Goal: Information Seeking & Learning: Learn about a topic

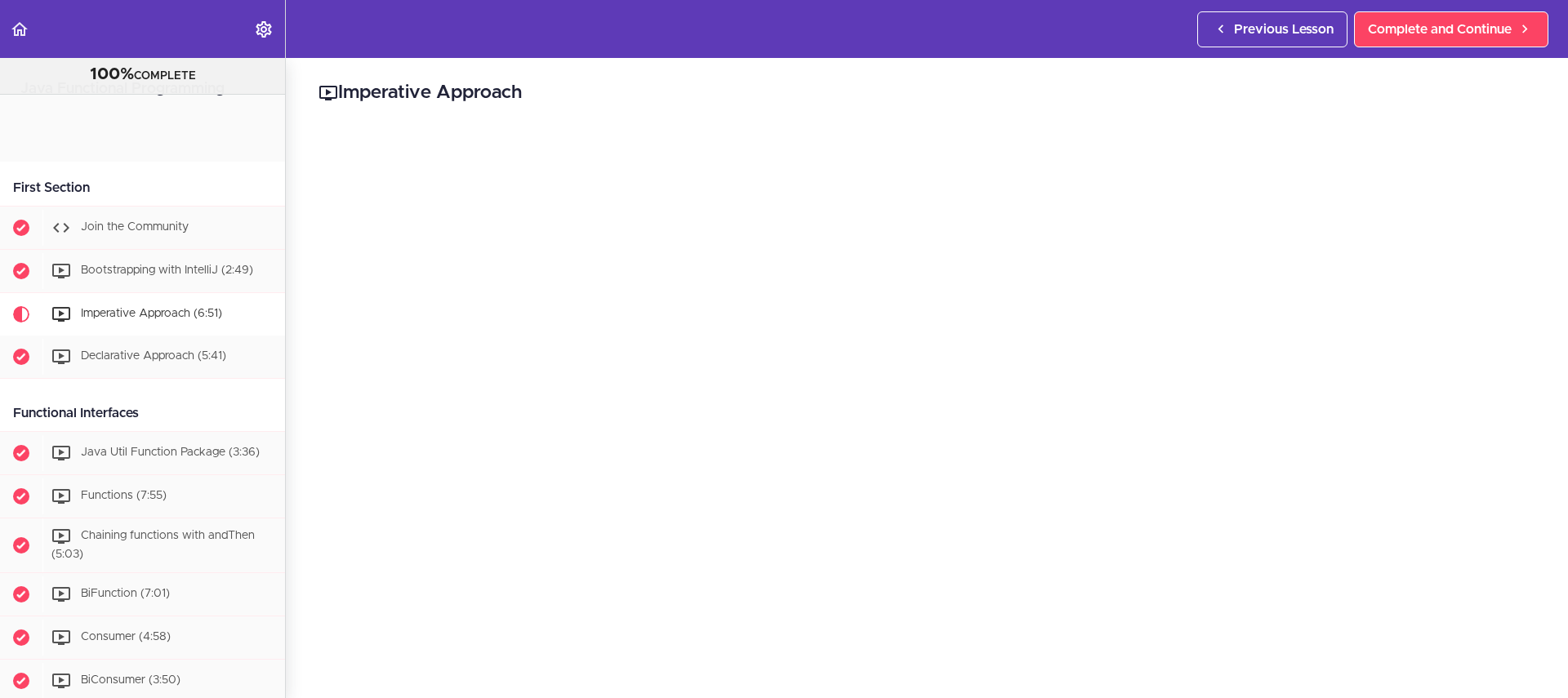
scroll to position [174, 0]
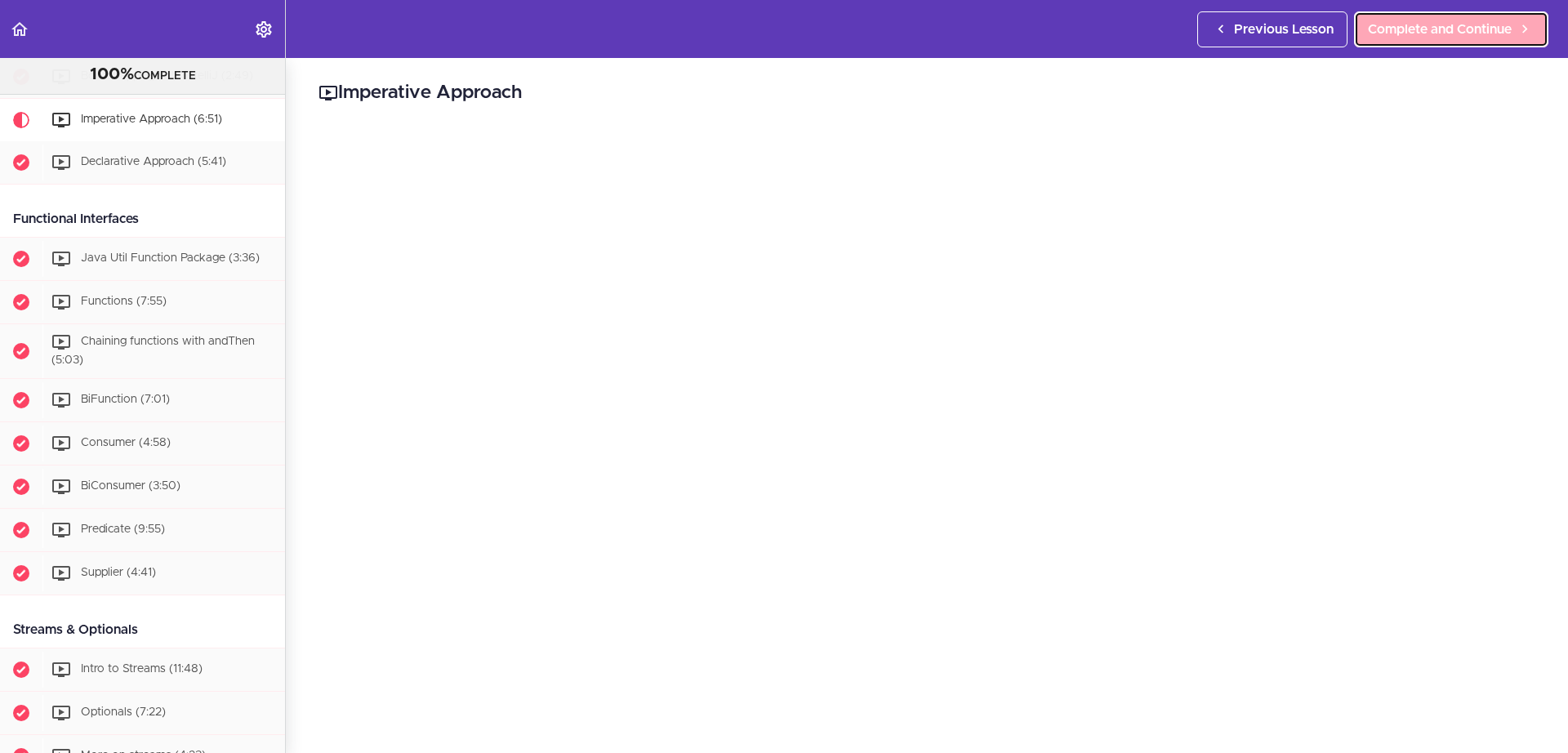
click at [1440, 17] on link "Complete and Continue" at bounding box center [1451, 29] width 194 height 36
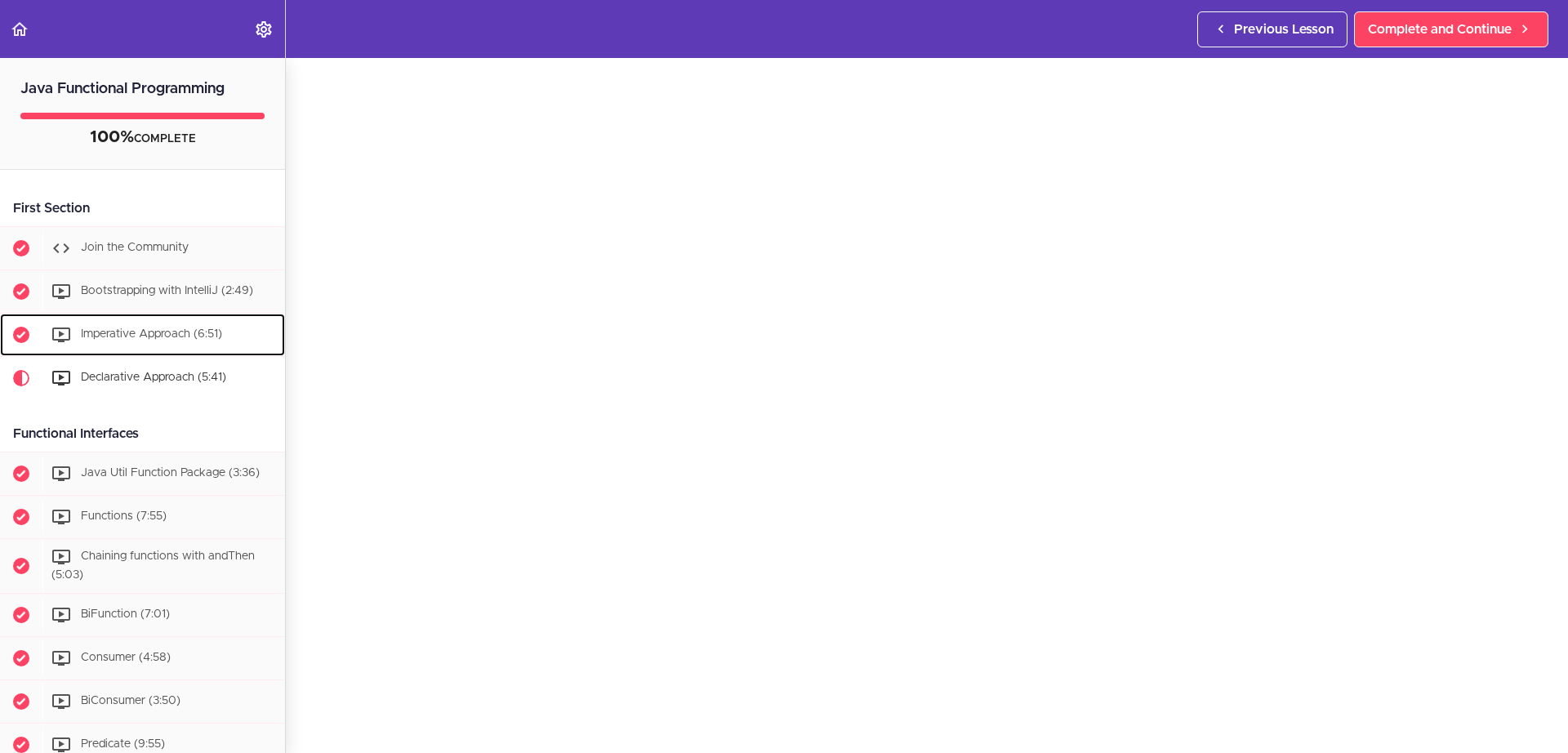
click at [171, 328] on span "Imperative Approach (6:51)" at bounding box center [151, 334] width 142 height 11
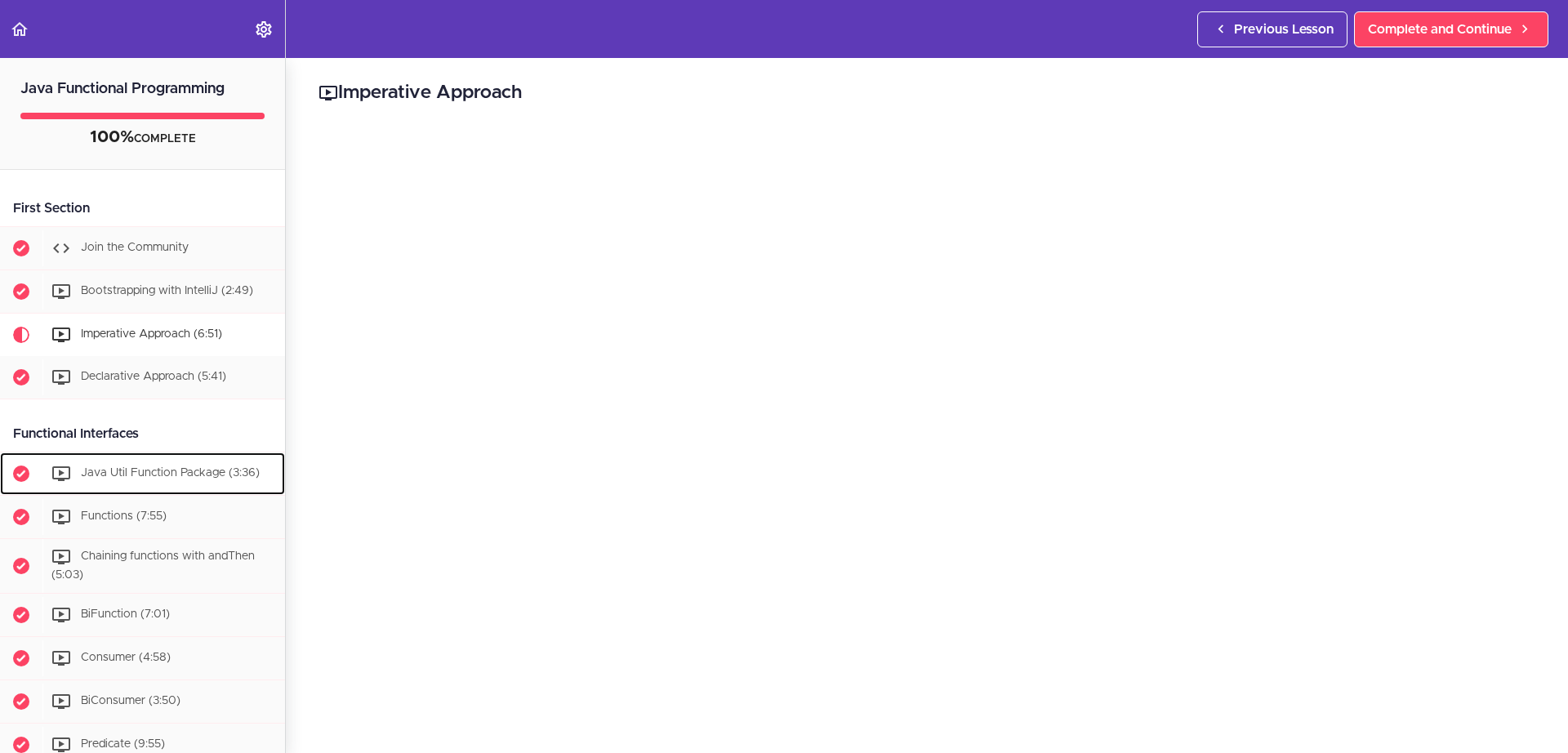
click at [160, 474] on span "Java Util Function Package (3:36)" at bounding box center [170, 473] width 179 height 11
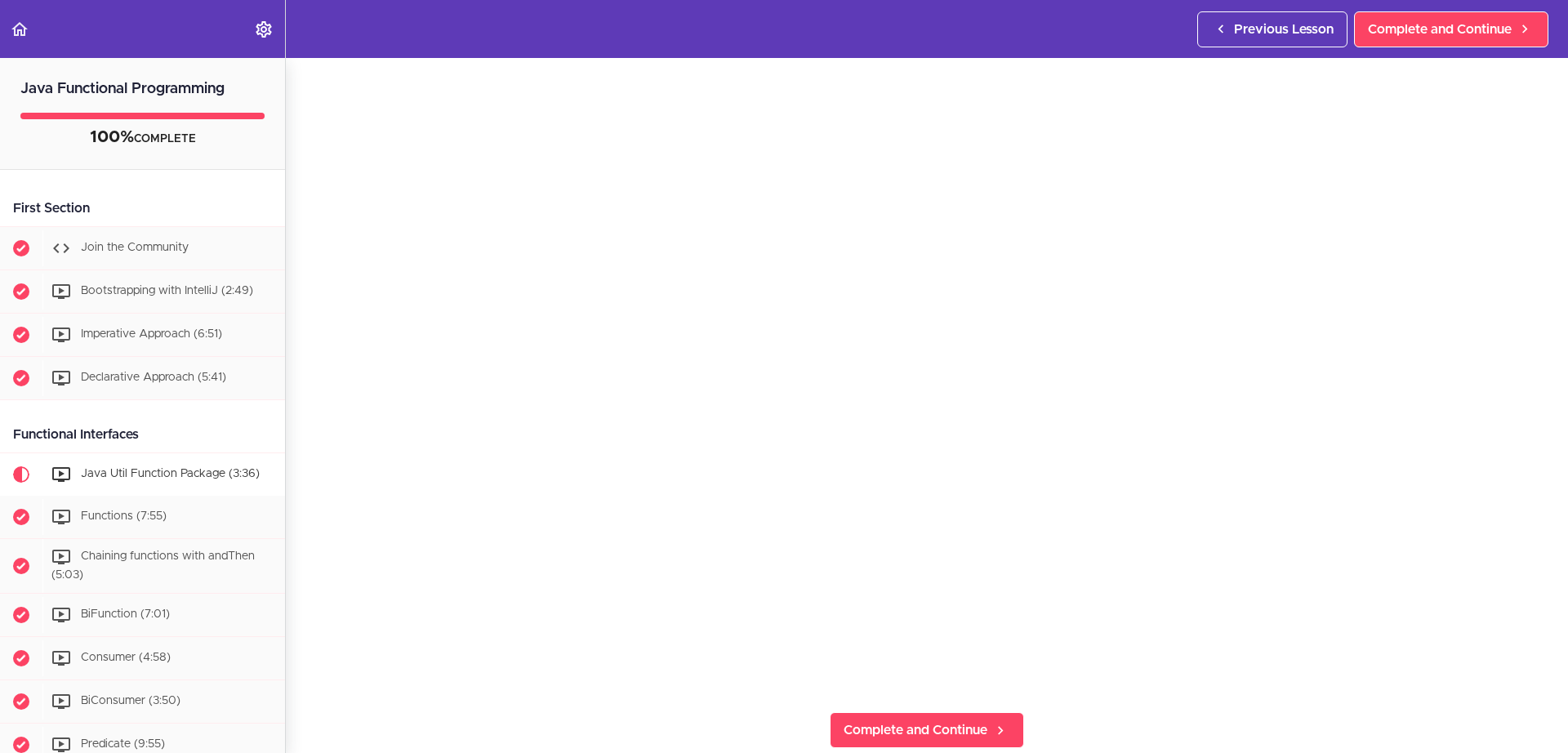
scroll to position [98, 0]
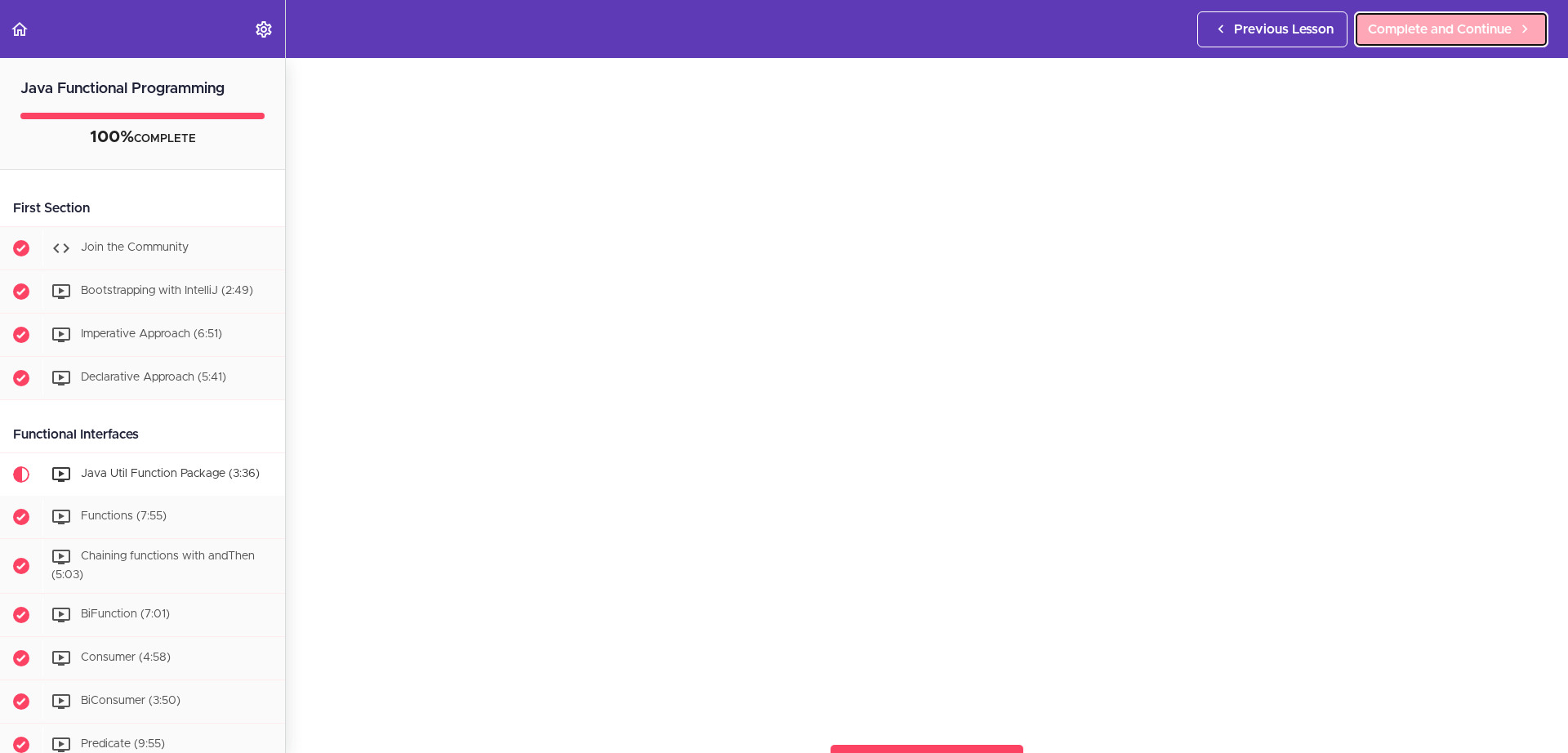
click at [1456, 20] on span "Complete and Continue" at bounding box center [1440, 29] width 144 height 20
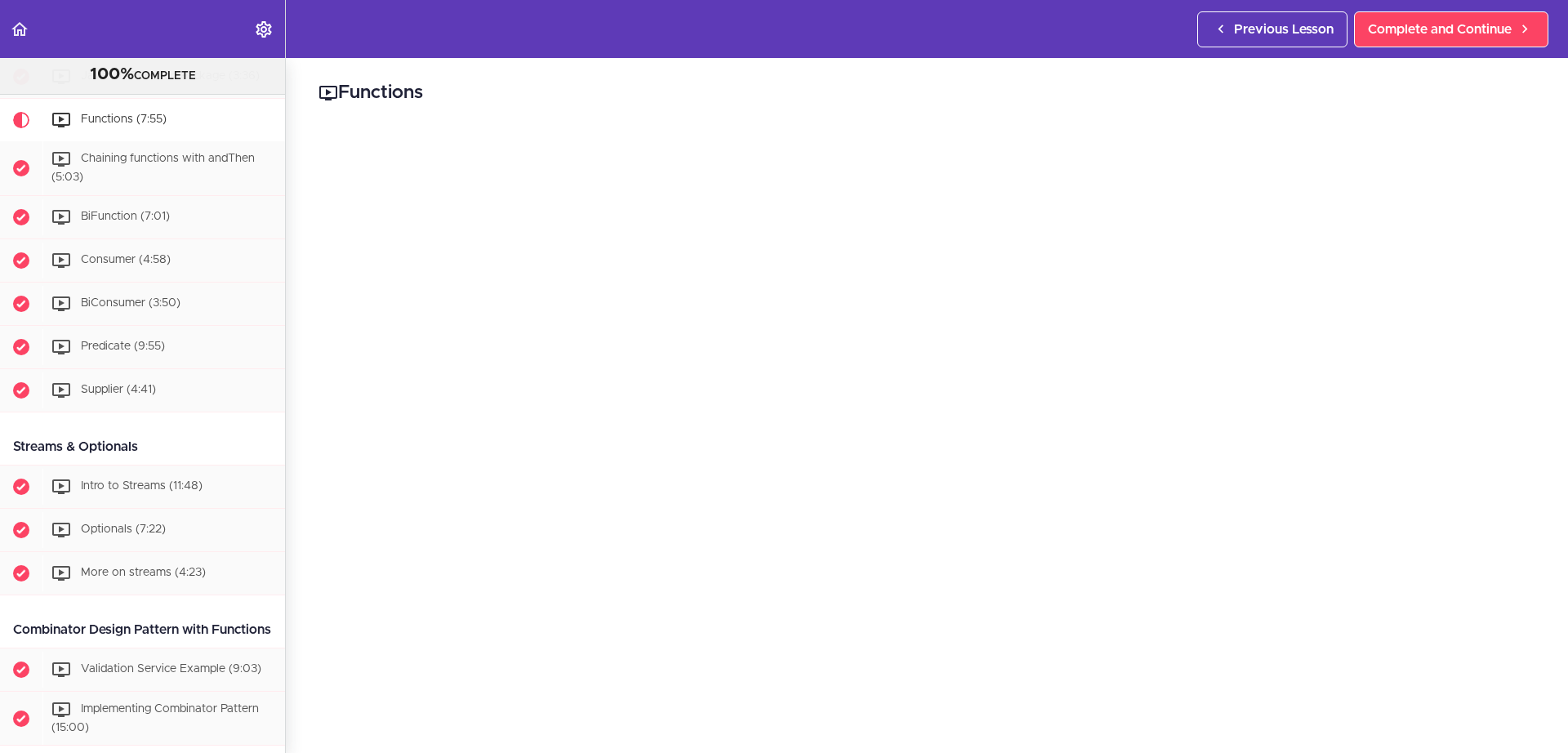
scroll to position [98, 0]
click at [1403, 30] on span "Complete and Continue" at bounding box center [1440, 29] width 144 height 20
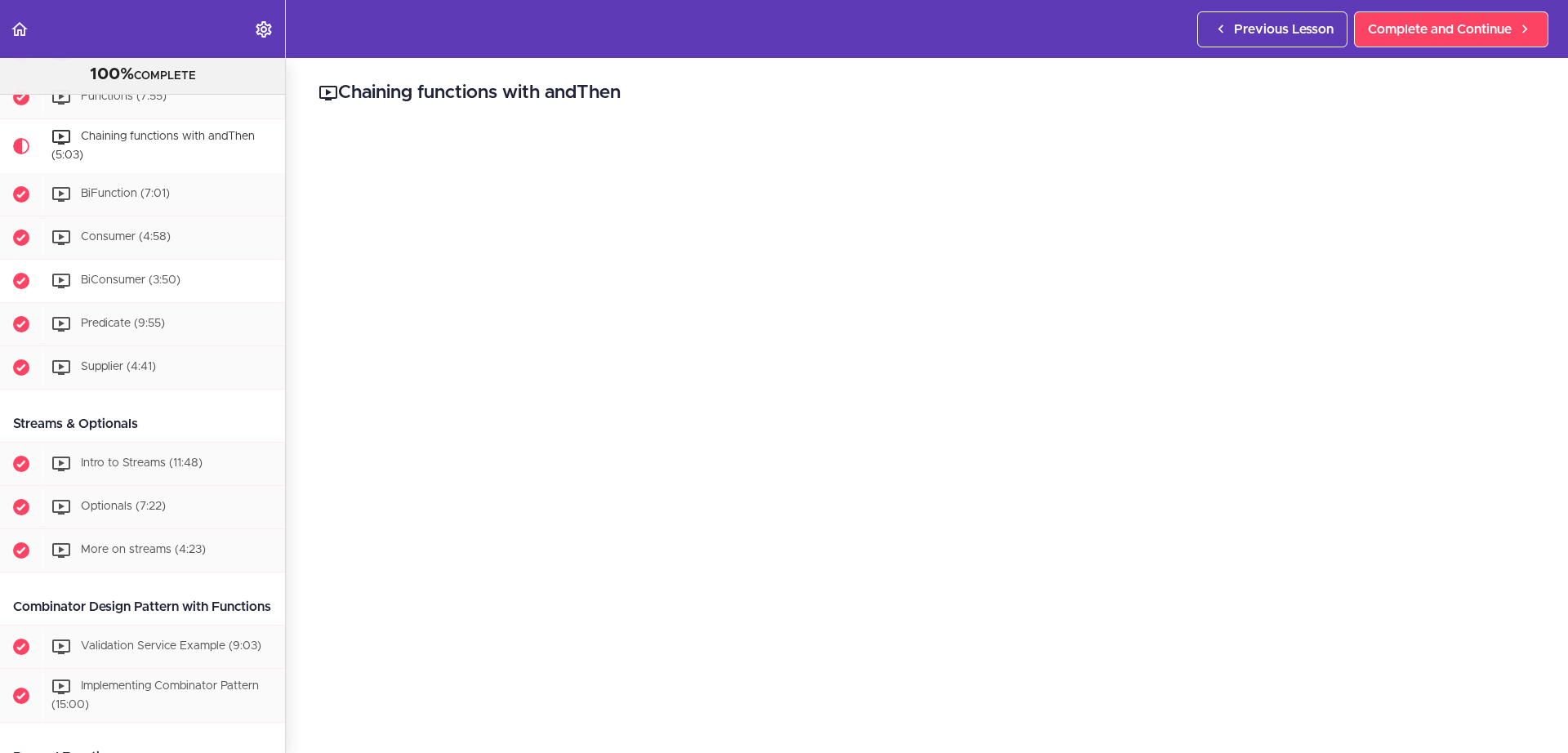
scroll to position [302, 0]
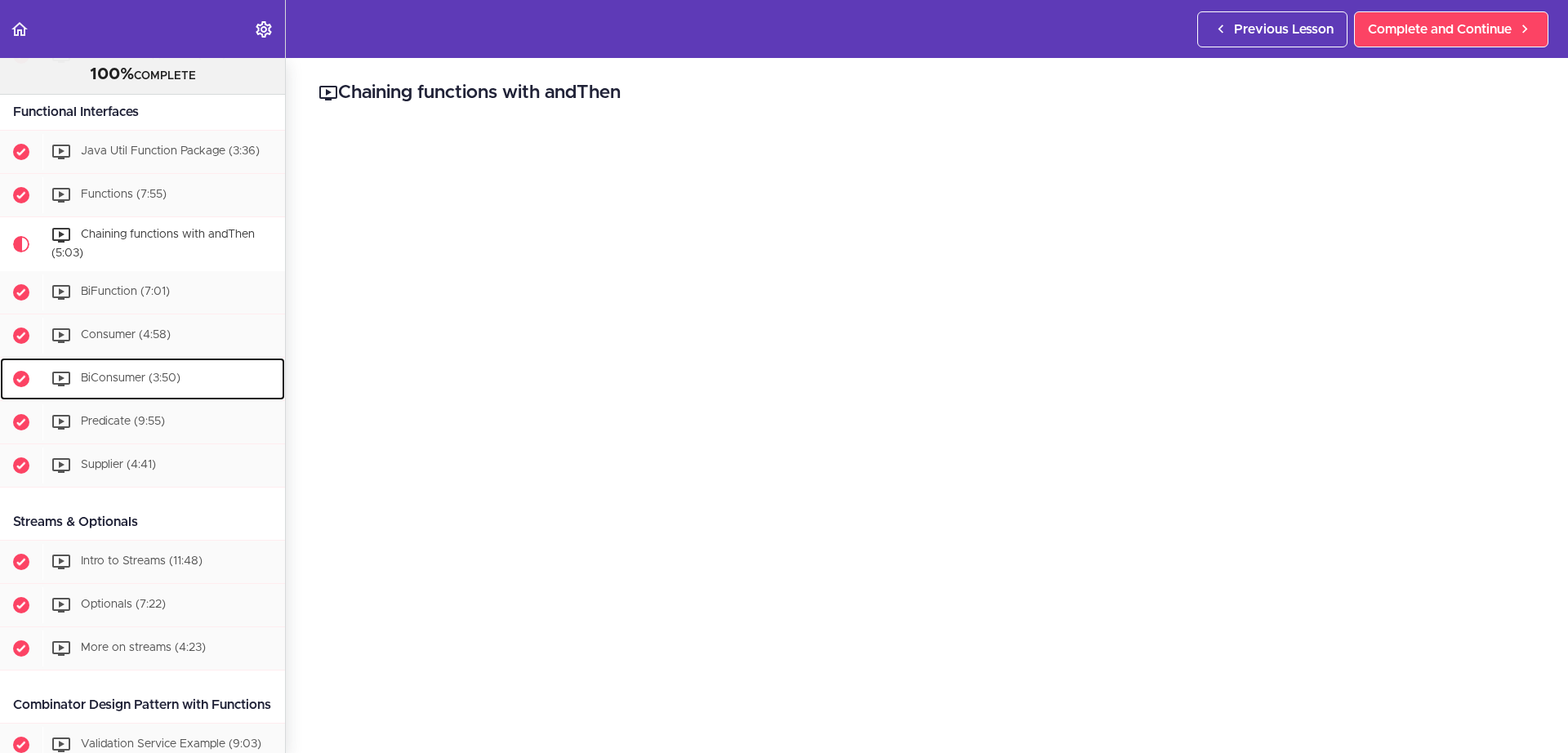
click at [169, 382] on span "BiConsumer (3:50)" at bounding box center [130, 378] width 100 height 11
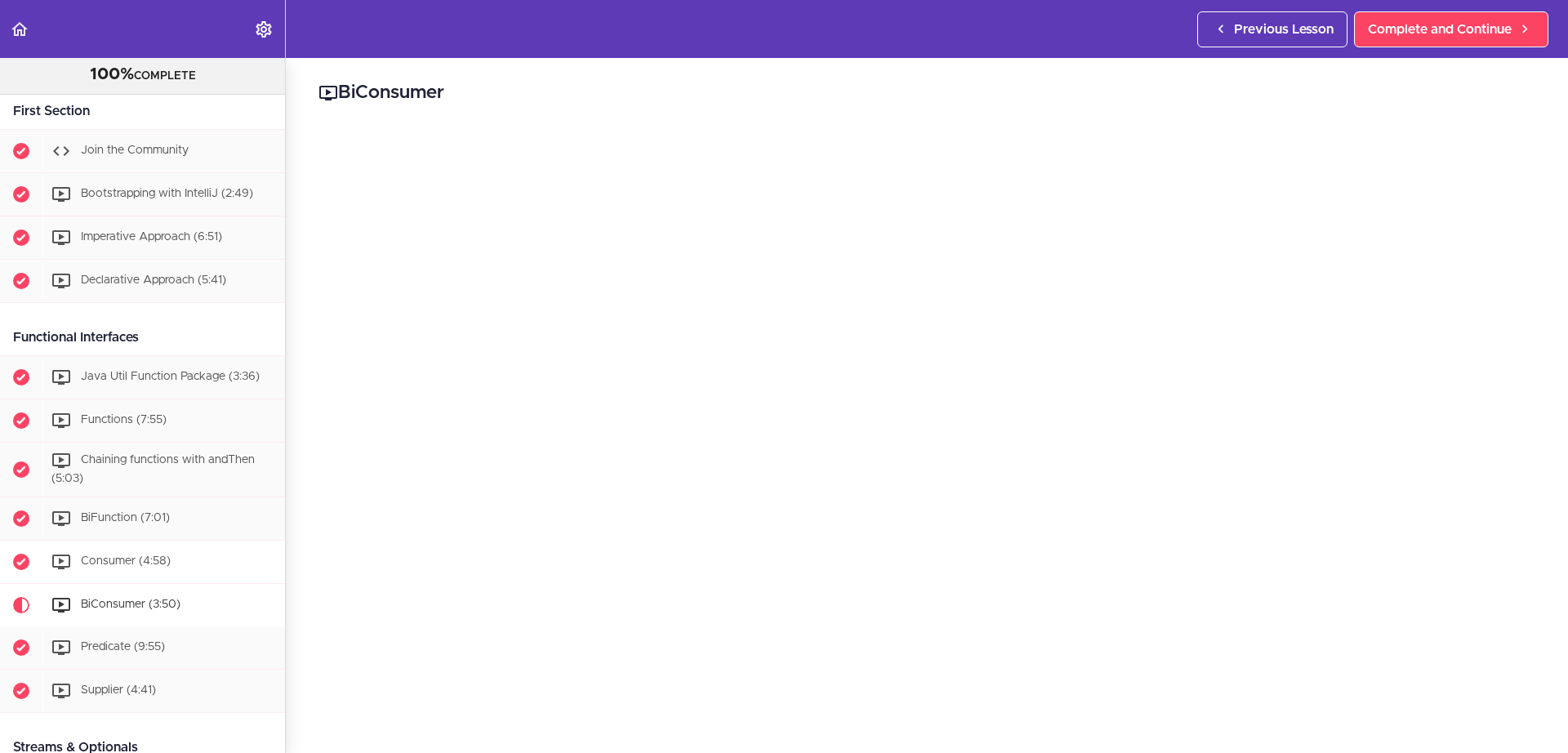
scroll to position [294, 0]
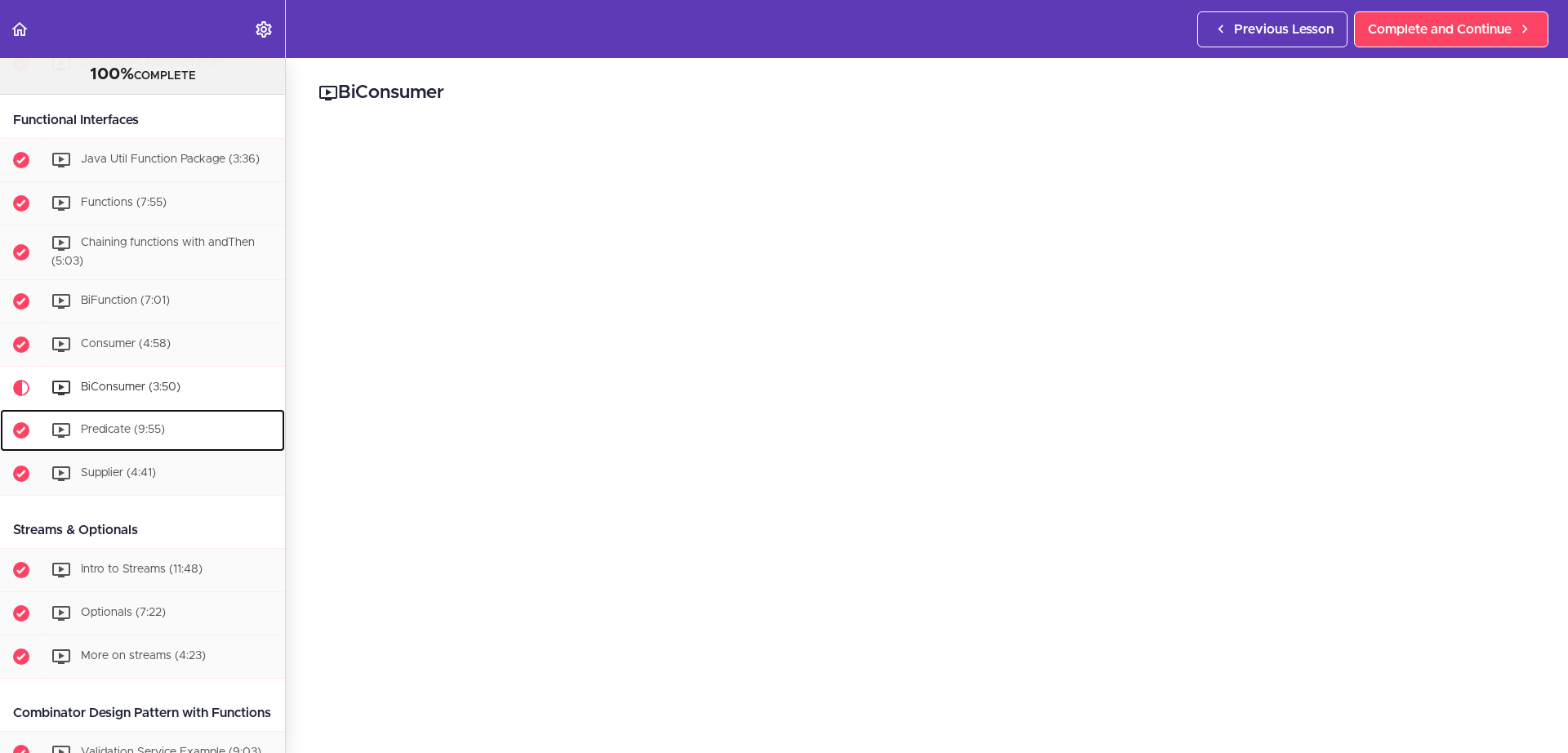
click at [156, 426] on span "Predicate (9:55)" at bounding box center [123, 430] width 84 height 11
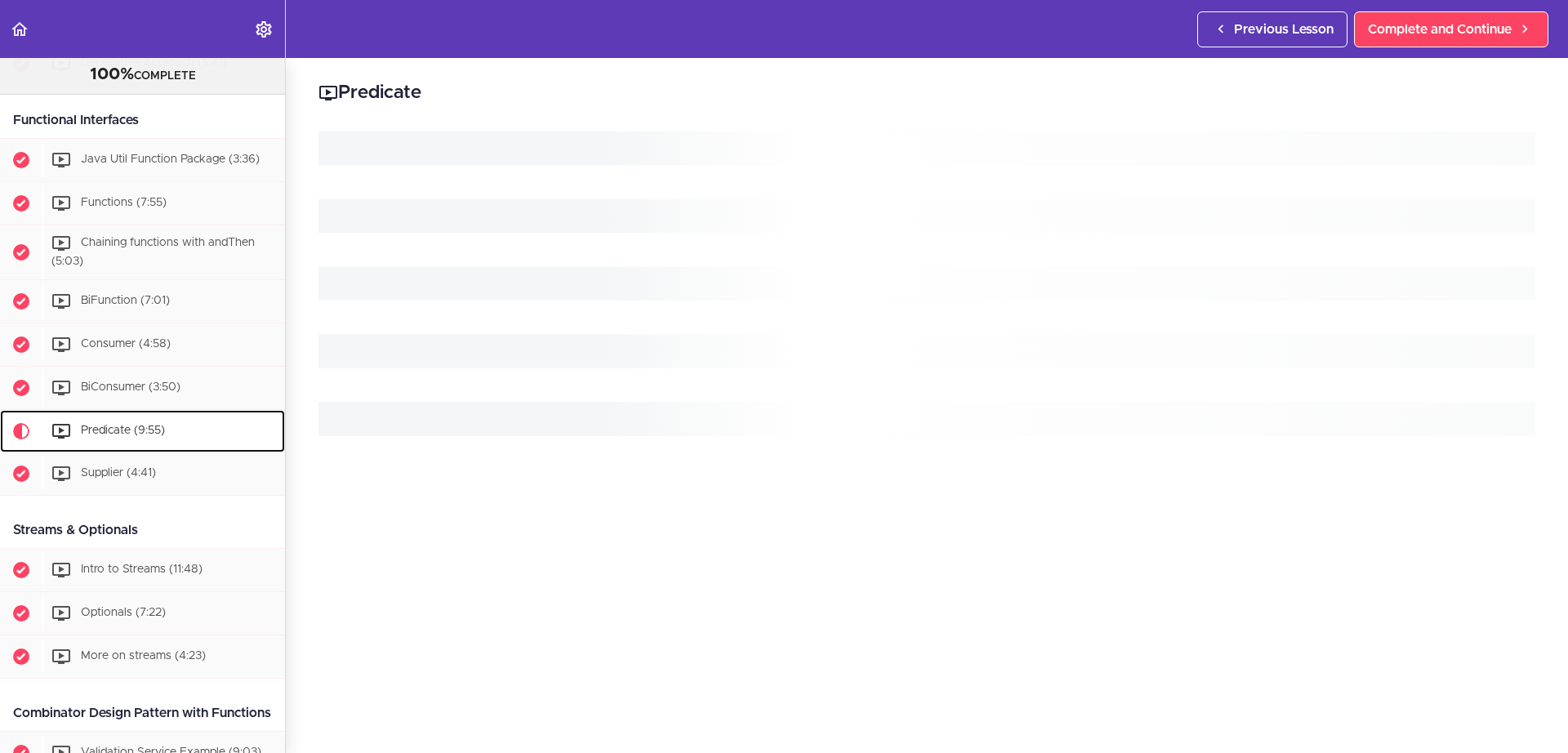
scroll to position [585, 0]
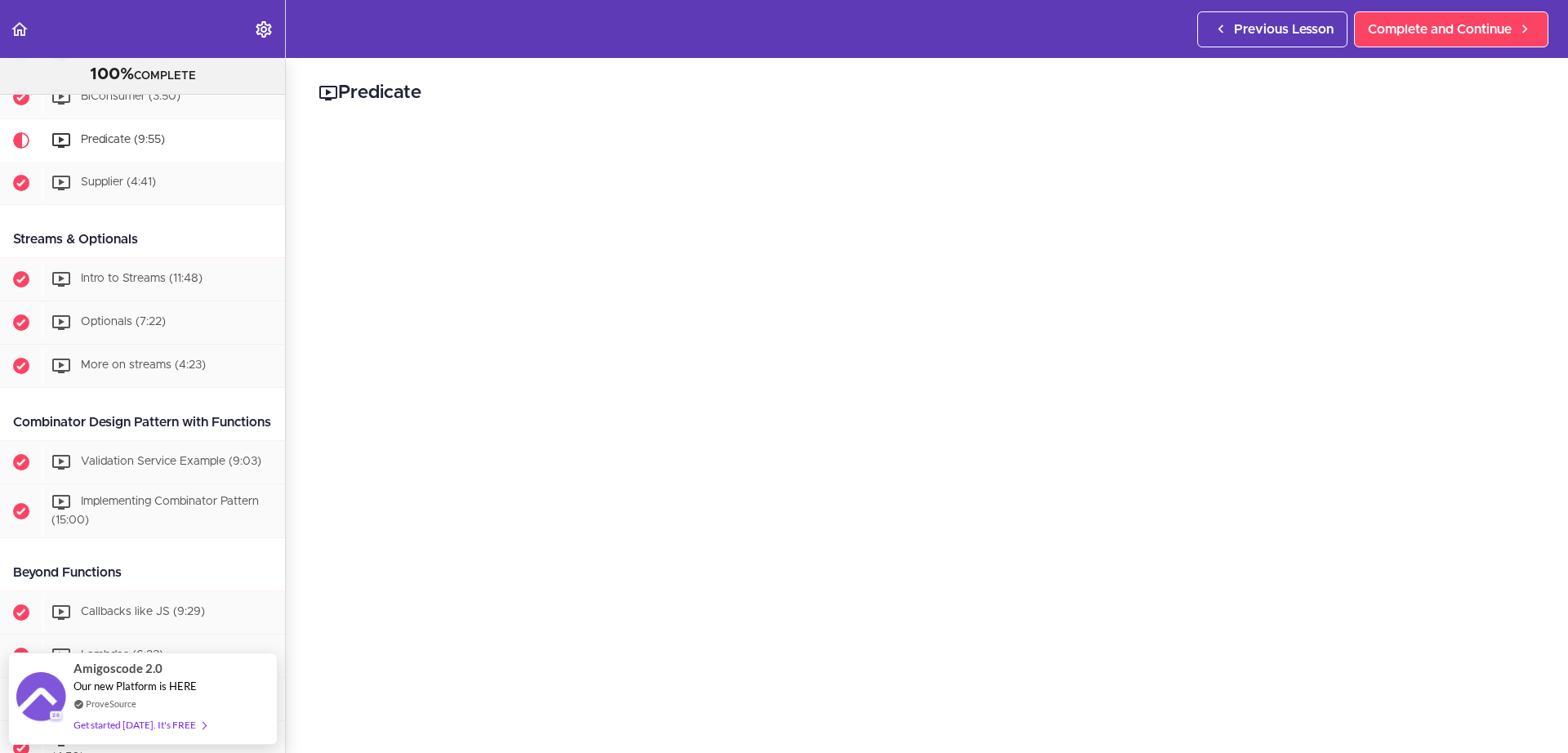
click at [301, 626] on div "Predicate Complete and Continue 1 - Follow us on LinkedIn 2 - Subscribe to our …" at bounding box center [927, 405] width 1283 height 695
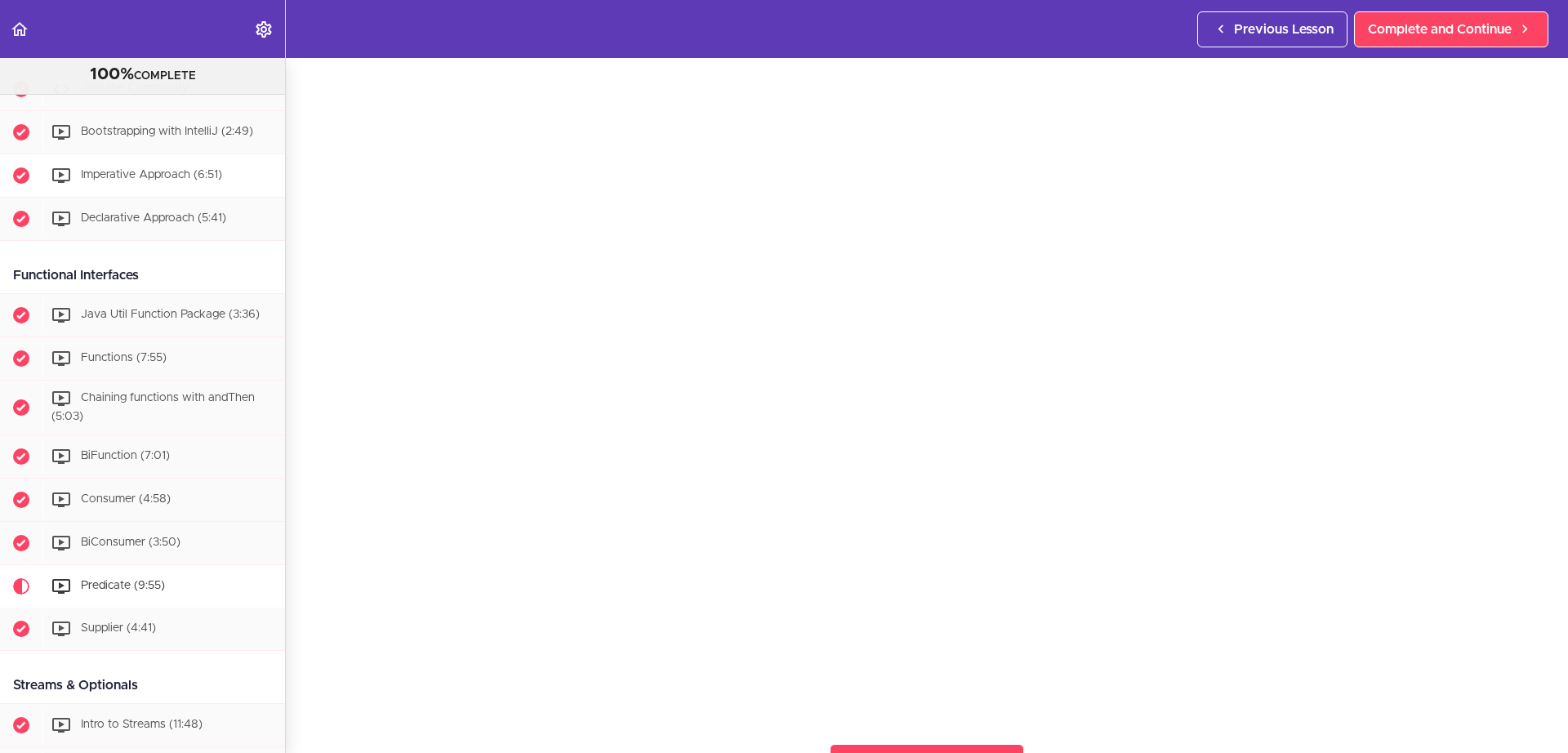
scroll to position [294, 0]
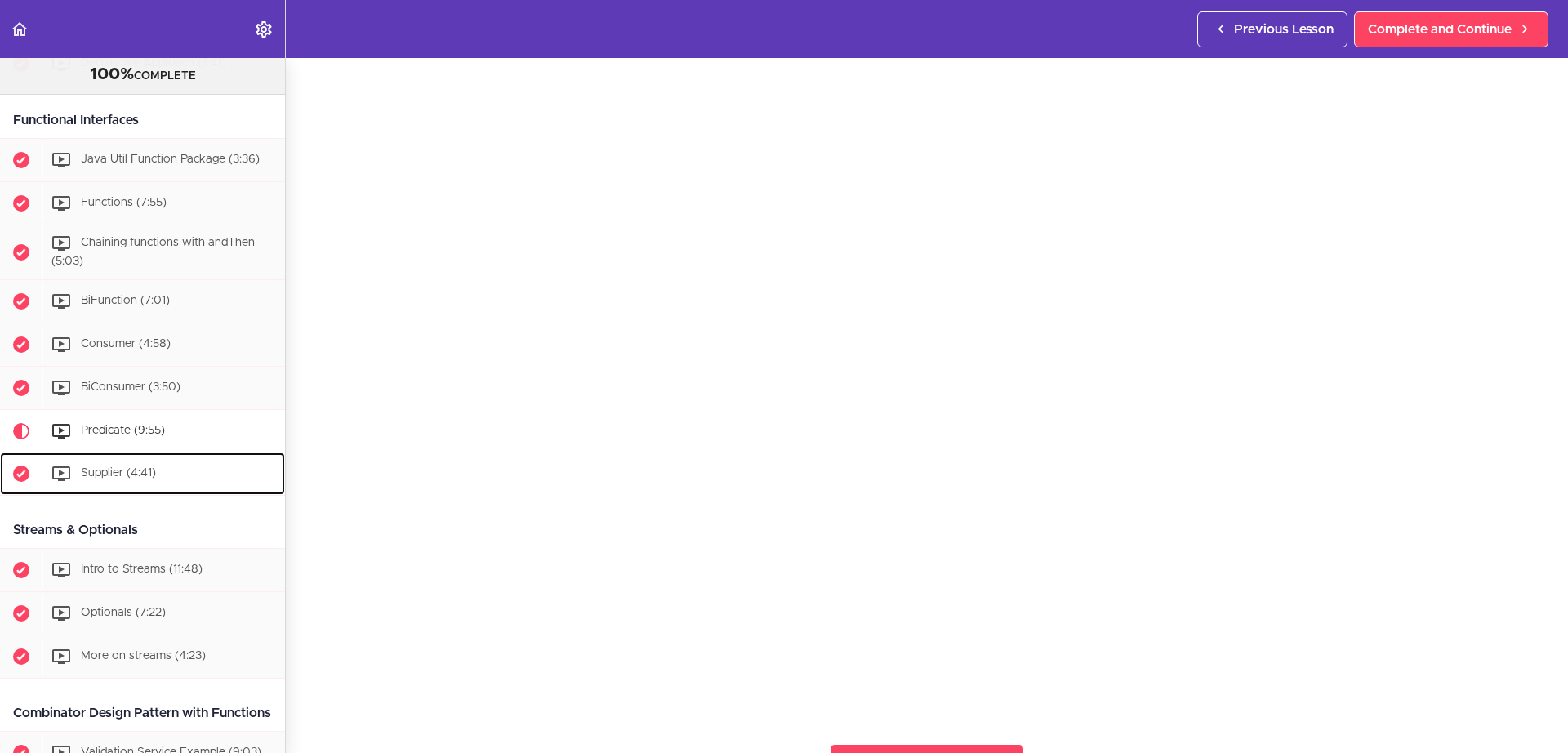
click at [147, 476] on span "Supplier (4:41)" at bounding box center [118, 473] width 75 height 11
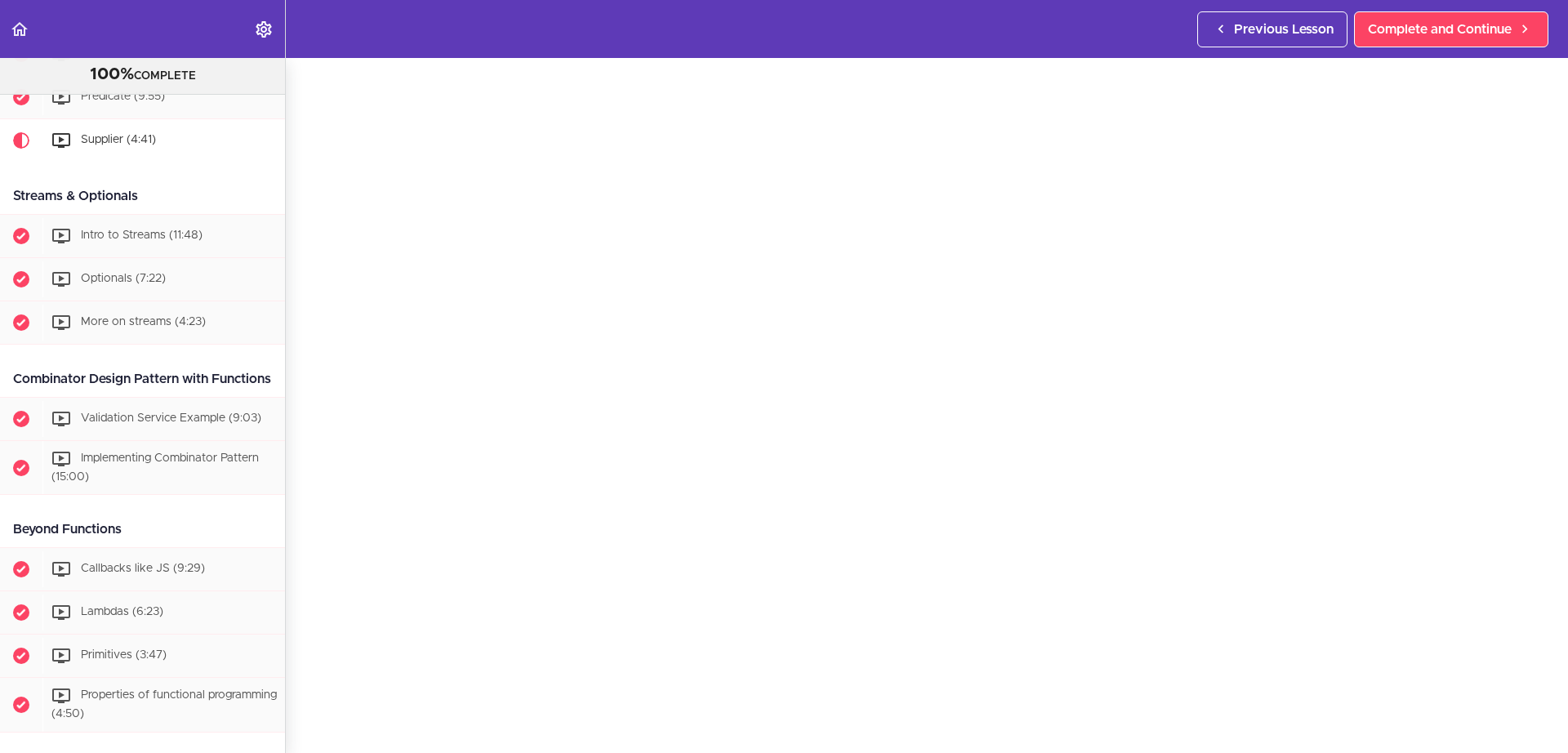
scroll to position [98, 0]
click at [1410, 29] on span "Complete and Continue" at bounding box center [1440, 29] width 144 height 20
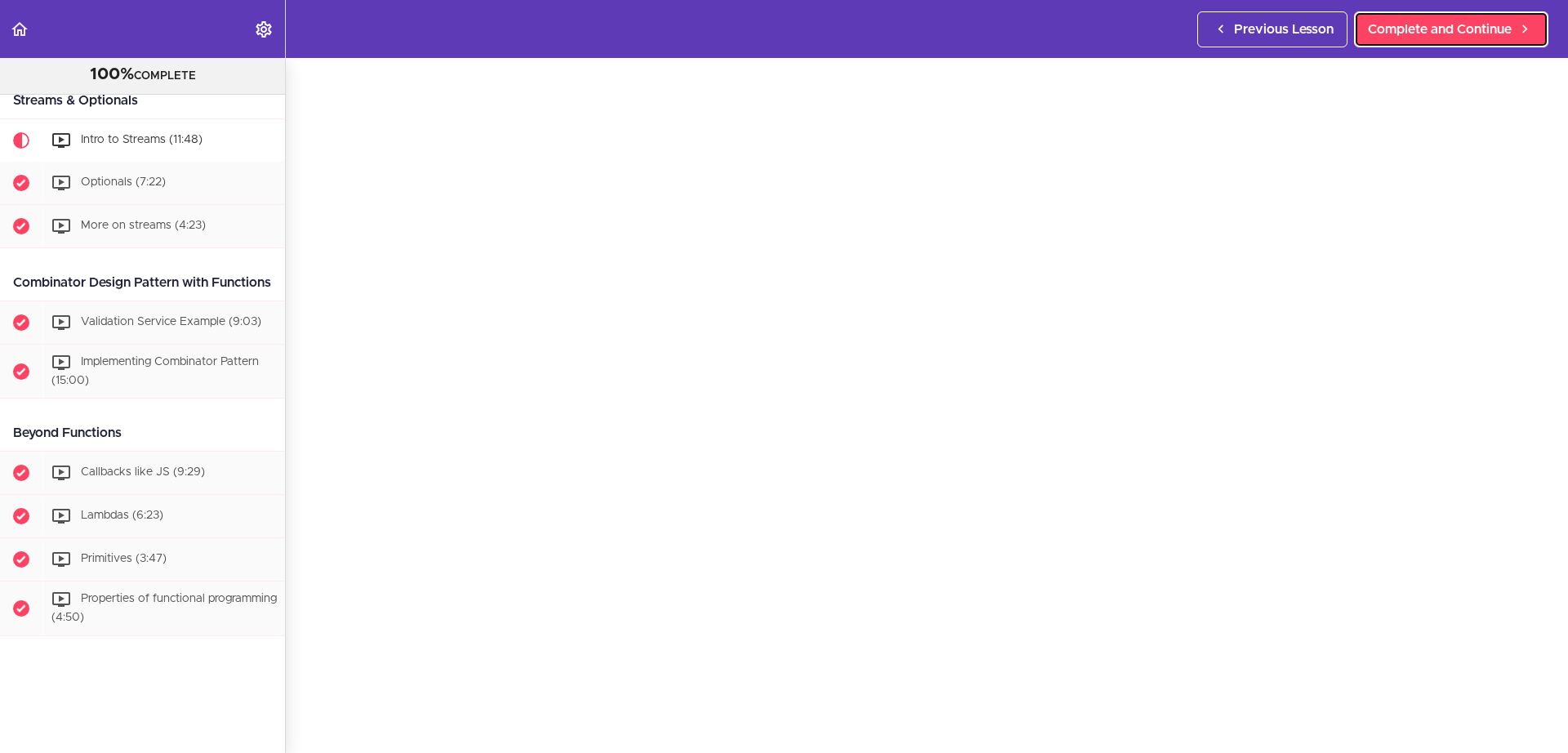
scroll to position [70, 0]
